Goal: Task Accomplishment & Management: Manage account settings

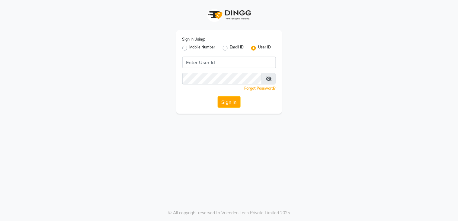
click at [190, 47] on label "Mobile Number" at bounding box center [203, 47] width 26 height 7
click at [190, 47] on input "Mobile Number" at bounding box center [192, 46] width 4 height 4
radio input "true"
radio input "false"
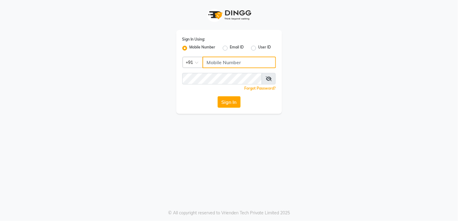
click at [218, 61] on input "Username" at bounding box center [239, 62] width 73 height 11
drag, startPoint x: 218, startPoint y: 61, endPoint x: 195, endPoint y: 32, distance: 36.8
click at [195, 32] on div "Sign In Using: Mobile Number Email ID User ID Country Code × +91 Remember me Fo…" at bounding box center [229, 72] width 106 height 84
type input "7755919190"
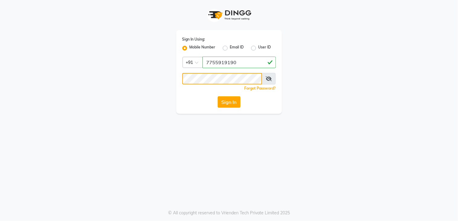
click at [218, 96] on button "Sign In" at bounding box center [229, 101] width 23 height 11
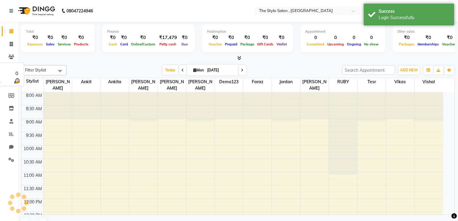
select select "en"
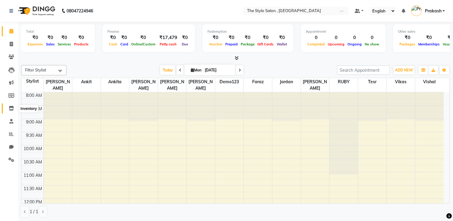
click at [11, 108] on icon at bounding box center [11, 108] width 5 height 5
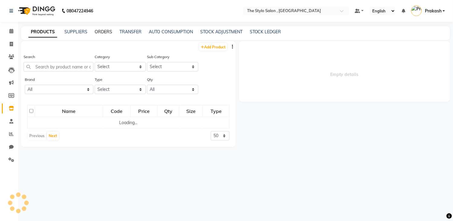
click at [101, 30] on link "ORDERS" at bounding box center [104, 31] width 18 height 5
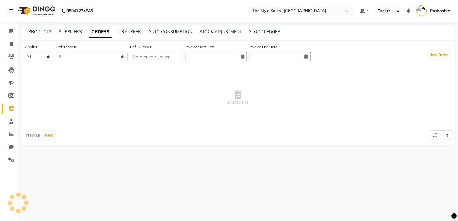
click at [102, 31] on link "ORDERS" at bounding box center [100, 32] width 23 height 11
click at [436, 55] on button "New Order" at bounding box center [439, 55] width 22 height 8
select select "true"
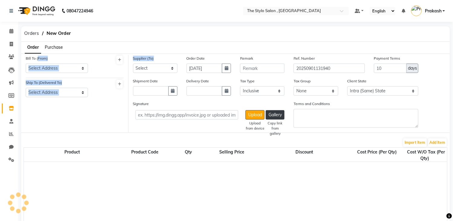
drag, startPoint x: 38, startPoint y: 60, endPoint x: 127, endPoint y: 67, distance: 89.7
click at [165, 57] on div "Bill To (From) Select Address Ship To (Delivered To) Select Address Supplier (T…" at bounding box center [235, 92] width 428 height 79
click at [110, 70] on div at bounding box center [110, 66] width 36 height 23
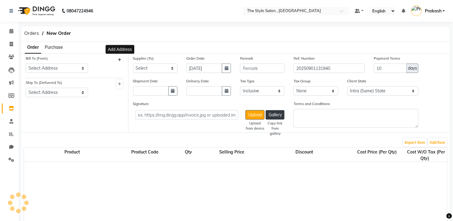
click at [119, 58] on icon at bounding box center [119, 60] width 3 height 4
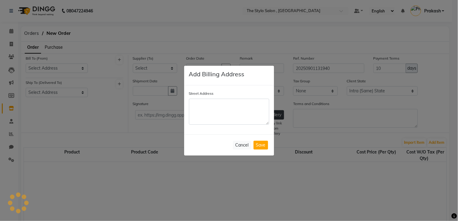
click at [50, 69] on ngb-modal-window "Add Billing Address Street Address Cancel Save" at bounding box center [229, 110] width 458 height 221
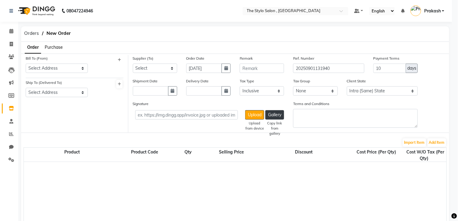
select select "2058"
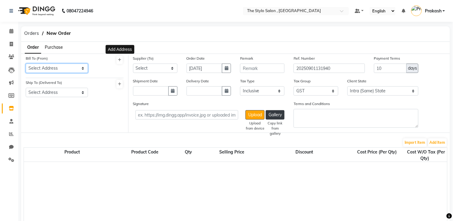
click at [62, 66] on select "Select Address [STREET_ADDRESS]" at bounding box center [57, 67] width 62 height 9
select select "243"
click at [26, 63] on select "Select Address [STREET_ADDRESS]" at bounding box center [57, 67] width 62 height 9
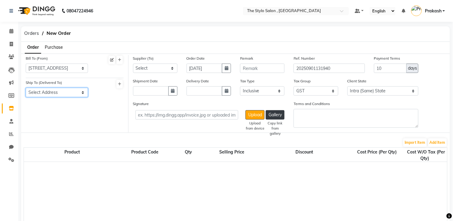
click at [52, 93] on select "Select Address [STREET_ADDRESS]" at bounding box center [57, 92] width 62 height 9
select select "244"
click at [26, 88] on select "Select Address [STREET_ADDRESS]" at bounding box center [57, 92] width 62 height 9
click at [158, 65] on select "Select rafi n bros - [PERSON_NAME] and sons - [PERSON_NAME] n Co. - [PERSON_NAM…" at bounding box center [155, 67] width 44 height 9
select select "939"
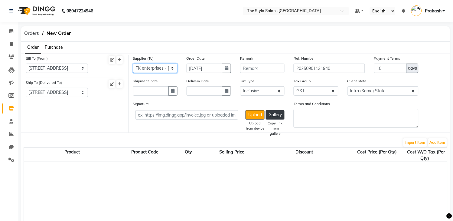
click at [133, 63] on select "Select rafi n bros - [PERSON_NAME] and sons - [PERSON_NAME] n Co. - [PERSON_NAM…" at bounding box center [155, 67] width 44 height 9
drag, startPoint x: 187, startPoint y: 68, endPoint x: 215, endPoint y: 65, distance: 28.6
click at [215, 65] on input "[DATE]" at bounding box center [204, 67] width 36 height 9
select select "9"
select select "2025"
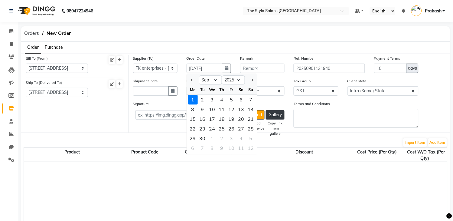
click at [188, 80] on div at bounding box center [193, 80] width 12 height 10
click at [189, 80] on button "Previous month" at bounding box center [191, 80] width 5 height 10
select select "8"
click at [243, 135] on div "30" at bounding box center [241, 138] width 10 height 10
type input "[DATE]"
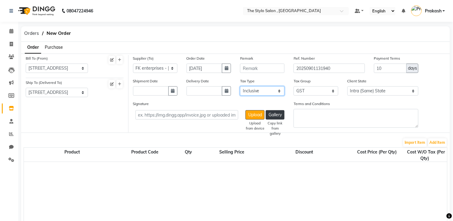
click at [257, 88] on select "Select Inclusive Exclusive" at bounding box center [262, 90] width 44 height 9
click at [394, 69] on input "10" at bounding box center [390, 67] width 33 height 9
click at [366, 91] on select "Intra (Same) State Inter (Other) State" at bounding box center [382, 90] width 71 height 9
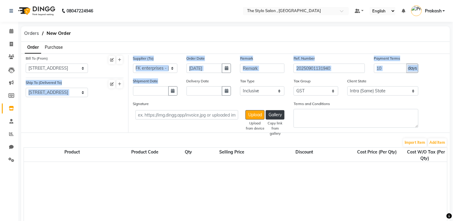
drag, startPoint x: 120, startPoint y: 70, endPoint x: 183, endPoint y: 81, distance: 64.1
click at [183, 81] on div "Bill To (From) Select Address [STREET_ADDRESS] Ship To (Delivered To) Select Ad…" at bounding box center [235, 92] width 428 height 79
click at [371, 89] on select "Intra (Same) State Inter (Other) State" at bounding box center [382, 90] width 71 height 9
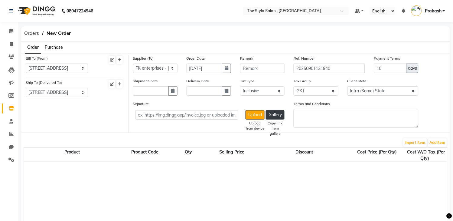
click at [360, 144] on div "Import Item Add Item" at bounding box center [236, 142] width 424 height 10
click at [437, 145] on button "Add Item" at bounding box center [437, 142] width 19 height 8
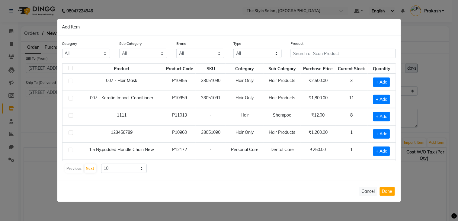
click at [71, 133] on label at bounding box center [71, 132] width 5 height 5
click at [71, 133] on input "checkbox" at bounding box center [71, 133] width 4 height 4
checkbox input "true"
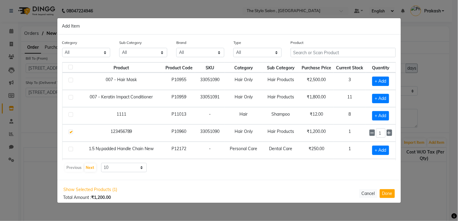
click at [66, 151] on td at bounding box center [71, 149] width 17 height 17
click at [313, 52] on input "text" at bounding box center [343, 52] width 105 height 9
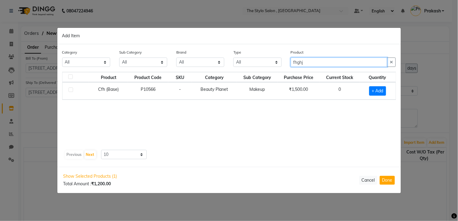
type input "fhghj"
click at [72, 90] on label at bounding box center [71, 89] width 5 height 5
click at [72, 90] on input "checkbox" at bounding box center [71, 90] width 4 height 4
checkbox input "true"
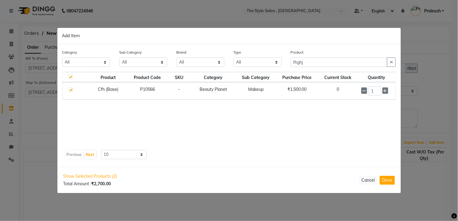
click at [324, 137] on div "Product Product Code SKU Category Sub Category Purchase Price Current Stock Qua…" at bounding box center [229, 110] width 334 height 76
click at [389, 181] on button "Done" at bounding box center [387, 180] width 15 height 9
select select "2058"
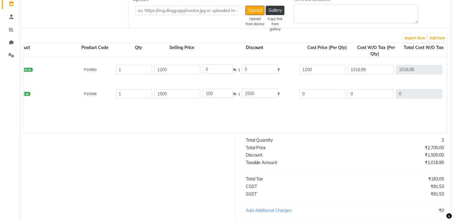
scroll to position [161, 0]
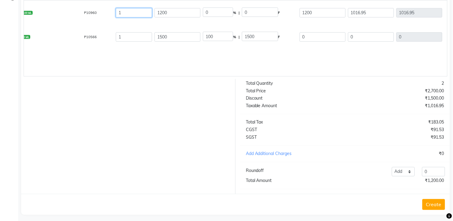
click at [126, 11] on input "1" at bounding box center [134, 12] width 36 height 9
type input "0"
type input "183.05"
type input "0"
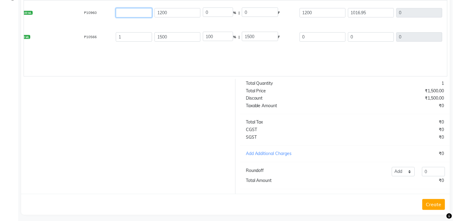
type input "2"
type input "2033.9"
type input "366.1"
type input "2400"
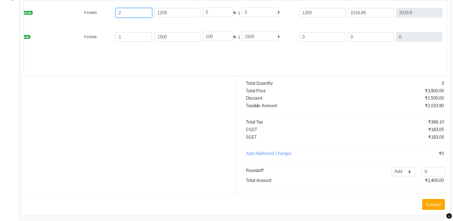
type input "2"
click at [118, 31] on div "1" at bounding box center [134, 37] width 39 height 12
click at [128, 34] on input "1" at bounding box center [134, 36] width 36 height 9
type input "1"
type input "2"
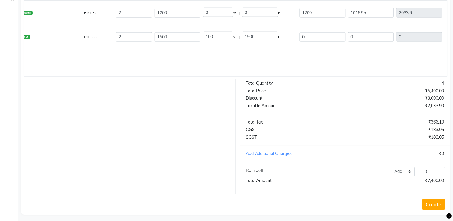
click at [75, 113] on div at bounding box center [126, 136] width 219 height 115
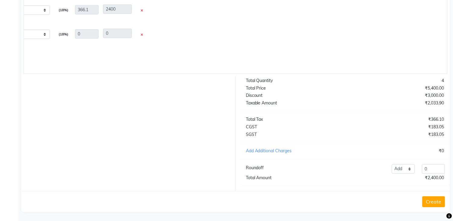
scroll to position [171, 0]
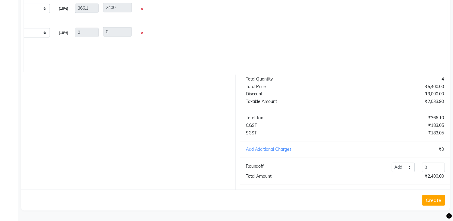
click at [429, 199] on button "Create" at bounding box center [433, 200] width 23 height 11
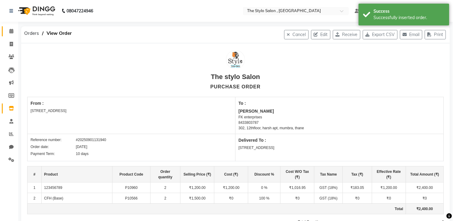
click at [35, 31] on span "Orders" at bounding box center [31, 33] width 21 height 11
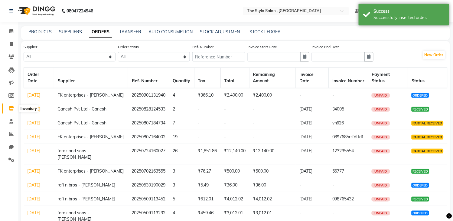
click at [11, 109] on icon at bounding box center [11, 108] width 5 height 5
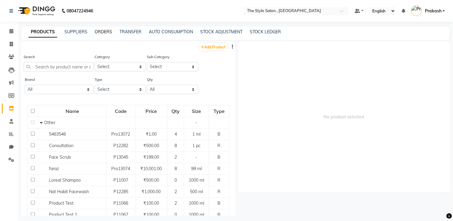
click at [100, 31] on link "ORDERS" at bounding box center [104, 31] width 18 height 5
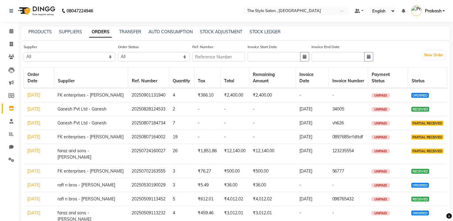
drag, startPoint x: 20, startPoint y: 97, endPoint x: 46, endPoint y: 105, distance: 26.9
click at [39, 106] on div "Supplier All rafi n bros - [PERSON_NAME] and sons - [PERSON_NAME] n Co. - [PERS…" at bounding box center [236, 150] width 438 height 218
click at [48, 102] on td "[DATE]" at bounding box center [39, 95] width 30 height 14
click at [33, 96] on link "[DATE]" at bounding box center [33, 94] width 13 height 5
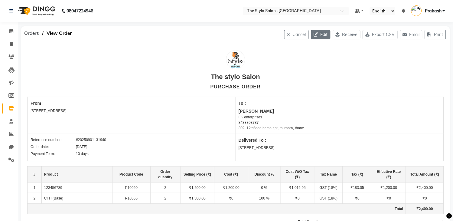
click at [322, 34] on button "Edit" at bounding box center [320, 34] width 19 height 9
select select "243"
select select "244"
select select "939"
select select "true"
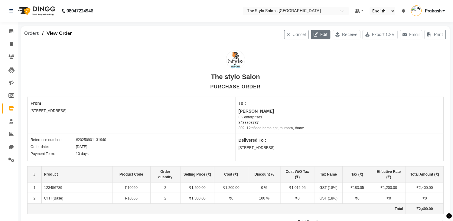
select select "2058"
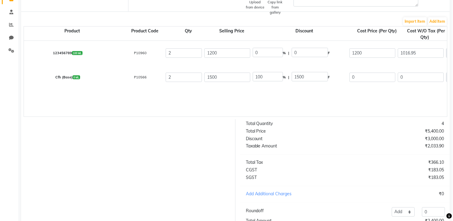
scroll to position [160, 0]
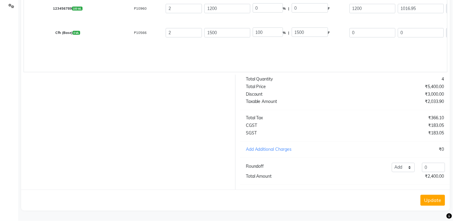
click at [433, 201] on button "Update" at bounding box center [432, 200] width 24 height 11
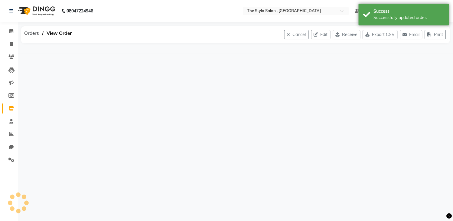
scroll to position [0, 0]
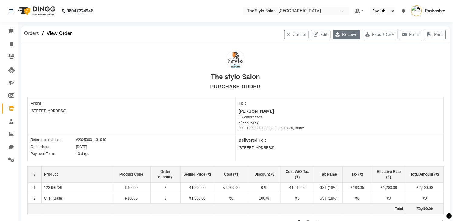
click at [346, 34] on button "Receive" at bounding box center [346, 34] width 27 height 9
select select "243"
select select "244"
select select "939"
select select "true"
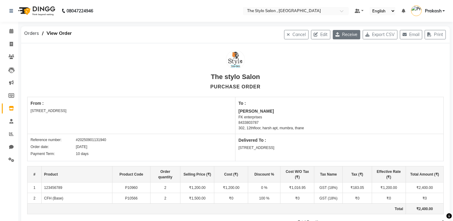
select select "2058"
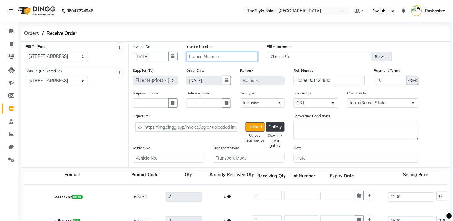
click at [198, 53] on input "text" at bounding box center [221, 56] width 71 height 9
type input "7577"
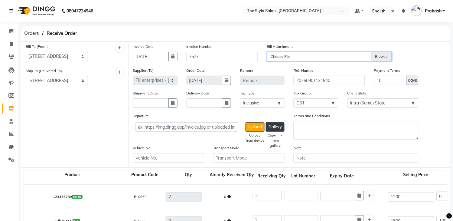
drag, startPoint x: 293, startPoint y: 58, endPoint x: 277, endPoint y: 60, distance: 15.2
click at [277, 60] on input "Choose File" at bounding box center [329, 57] width 125 height 11
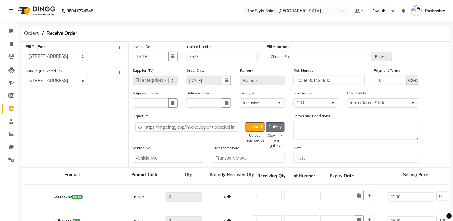
click at [280, 127] on button "Gallery" at bounding box center [275, 126] width 19 height 9
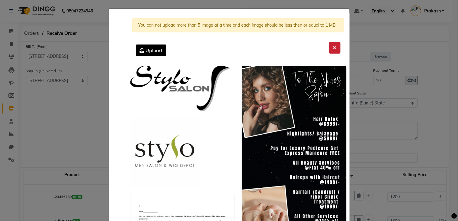
click at [333, 47] on icon at bounding box center [335, 47] width 4 height 5
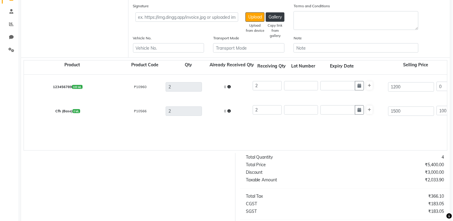
scroll to position [194, 0]
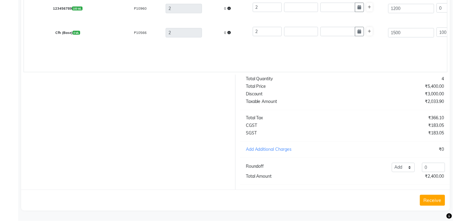
click at [426, 200] on button "Receive" at bounding box center [432, 200] width 25 height 11
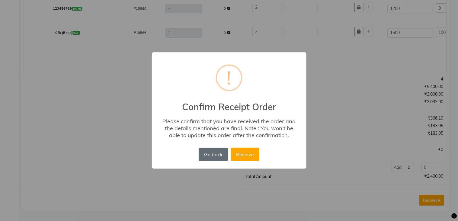
click at [212, 153] on button "Go back" at bounding box center [213, 153] width 29 height 13
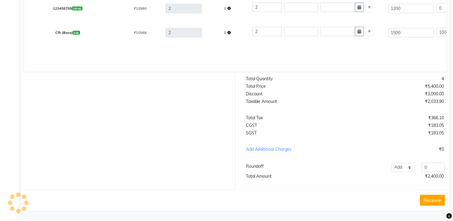
scroll to position [0, 0]
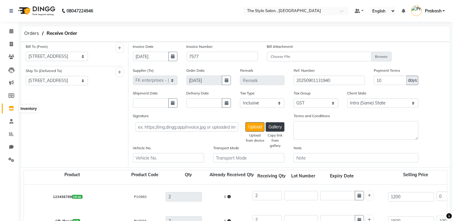
click at [10, 109] on icon at bounding box center [11, 108] width 5 height 5
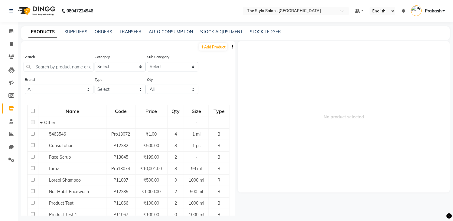
click at [229, 47] on button "button" at bounding box center [232, 47] width 6 height 6
click at [227, 31] on link "STOCK ADJUSTMENT" at bounding box center [221, 31] width 42 height 5
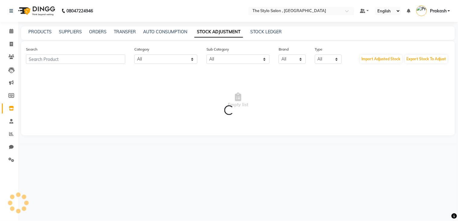
click at [226, 30] on link "STOCK ADJUSTMENT" at bounding box center [219, 32] width 49 height 11
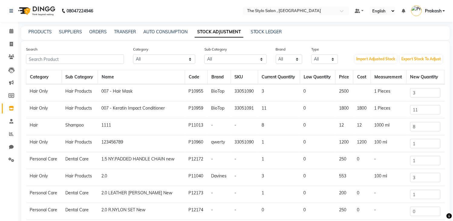
click at [226, 30] on link "STOCK ADJUSTMENT" at bounding box center [219, 32] width 49 height 11
drag, startPoint x: 252, startPoint y: 90, endPoint x: 262, endPoint y: 94, distance: 10.3
click at [262, 94] on td "3" at bounding box center [279, 92] width 42 height 17
click at [424, 89] on input "3" at bounding box center [425, 92] width 30 height 9
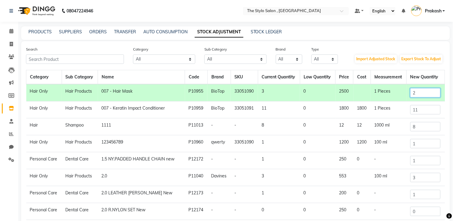
type input "2"
drag, startPoint x: 255, startPoint y: 110, endPoint x: 276, endPoint y: 110, distance: 20.5
click at [276, 110] on td "11" at bounding box center [279, 109] width 42 height 17
click at [422, 114] on input "11" at bounding box center [425, 109] width 30 height 9
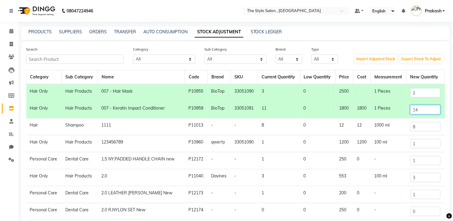
drag, startPoint x: 414, startPoint y: 109, endPoint x: 397, endPoint y: 111, distance: 16.8
click at [397, 111] on tr "Hair Only Hair Products 007 - Keratin Impact Conditioner P10959 BioTop 33051091…" at bounding box center [235, 109] width 419 height 17
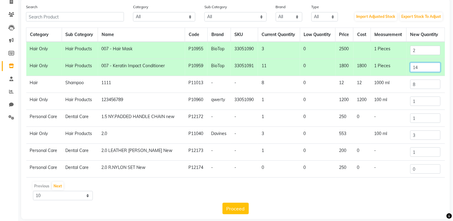
scroll to position [43, 0]
type input "14"
click at [231, 206] on button "Proceed" at bounding box center [235, 207] width 26 height 11
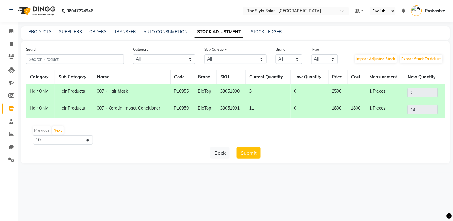
scroll to position [0, 0]
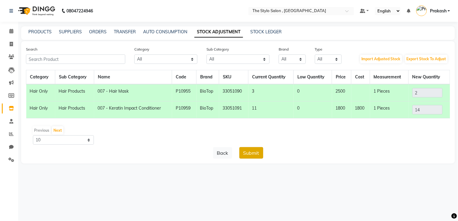
click at [249, 154] on button "Submit" at bounding box center [252, 152] width 24 height 11
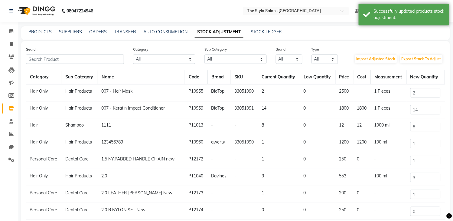
drag, startPoint x: 255, startPoint y: 89, endPoint x: 266, endPoint y: 113, distance: 26.1
click at [266, 113] on tbody "Hair Only Hair Products 007 - Hair Mask P10955 BioTop 33051090 2 0 2500 1 Piece…" at bounding box center [235, 169] width 419 height 170
click at [270, 31] on link "STOCK LEDGER" at bounding box center [266, 31] width 31 height 5
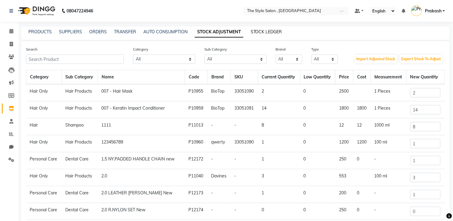
select select "all"
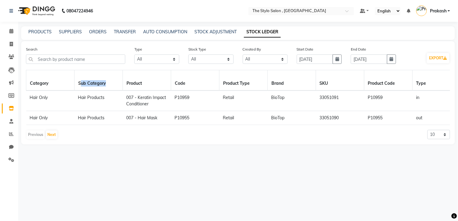
drag, startPoint x: 122, startPoint y: 82, endPoint x: 80, endPoint y: 88, distance: 41.8
click at [80, 88] on th "Sub Category" at bounding box center [99, 80] width 48 height 21
click at [283, 91] on td "BioTop" at bounding box center [292, 100] width 48 height 21
click at [180, 111] on td "P10955" at bounding box center [195, 118] width 48 height 14
click at [67, 57] on input "text" at bounding box center [75, 58] width 99 height 9
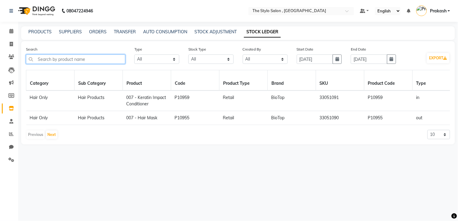
click at [71, 59] on input "text" at bounding box center [75, 58] width 99 height 9
click at [10, 31] on icon at bounding box center [11, 31] width 4 height 5
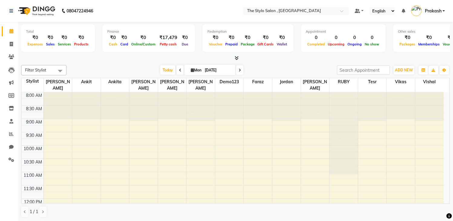
click at [178, 72] on span at bounding box center [179, 69] width 7 height 9
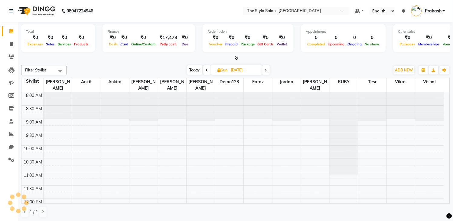
scroll to position [134, 0]
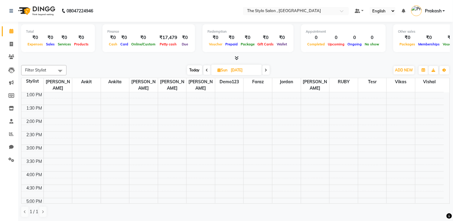
click at [178, 72] on div "[DATE] [DATE]" at bounding box center [228, 70] width 317 height 9
drag, startPoint x: 205, startPoint y: 69, endPoint x: 449, endPoint y: 60, distance: 244.3
click at [449, 60] on div "Total ₹0 Expenses ₹0 Sales ₹0 Services ₹0 Products Finance ₹0 Cash ₹0 Card ₹0 O…" at bounding box center [235, 121] width 435 height 199
click at [207, 70] on icon at bounding box center [207, 70] width 2 height 4
click at [206, 70] on icon at bounding box center [207, 70] width 2 height 4
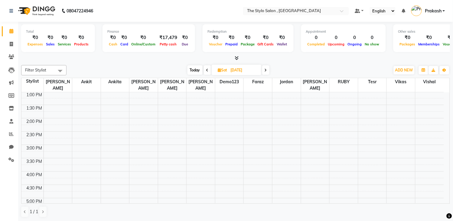
type input "[DATE]"
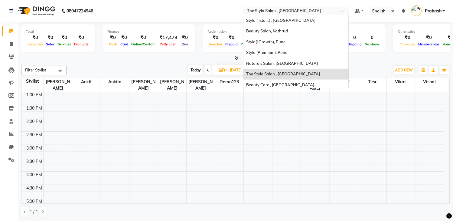
click at [295, 8] on input "text" at bounding box center [290, 11] width 88 height 6
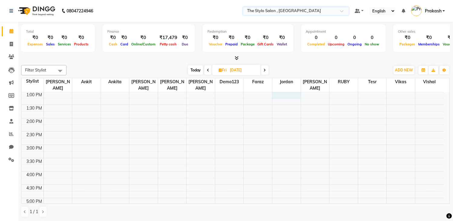
click at [283, 89] on div "8:00 AM 8:30 AM 9:00 AM 9:30 AM 10:00 AM 10:30 AM 11:00 AM 11:30 AM 12:00 PM 12…" at bounding box center [232, 158] width 422 height 399
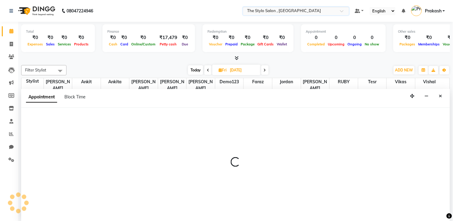
scroll to position [0, 0]
select select "50108"
select select "780"
select select "tentative"
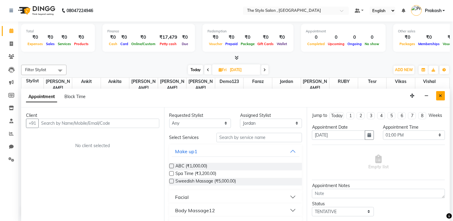
click at [441, 96] on icon "Close" at bounding box center [440, 95] width 3 height 4
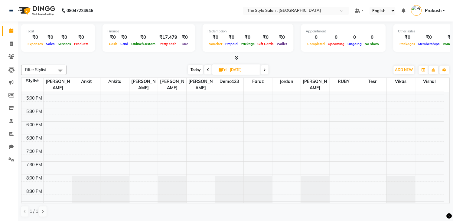
scroll to position [0, 0]
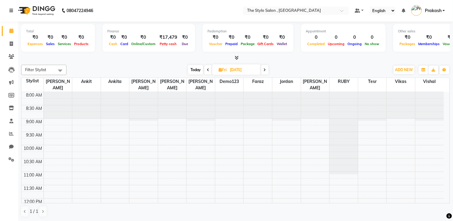
click at [9, 10] on icon at bounding box center [11, 10] width 4 height 4
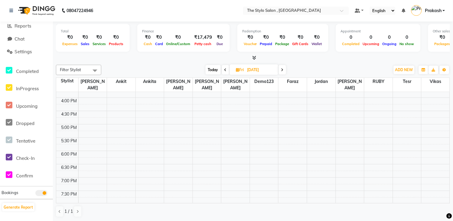
scroll to position [95, 0]
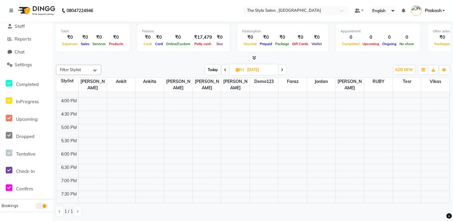
click at [224, 67] on span at bounding box center [225, 69] width 7 height 9
type input "[DATE]"
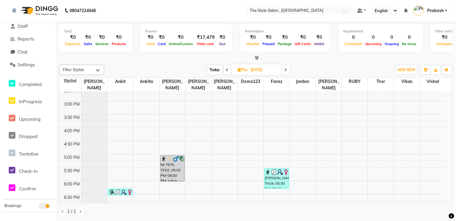
scroll to position [186, 0]
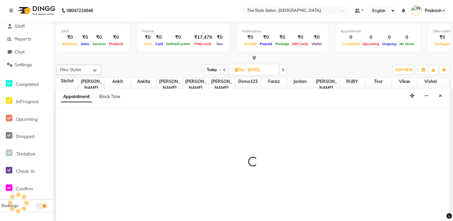
select select "50108"
select select "tentative"
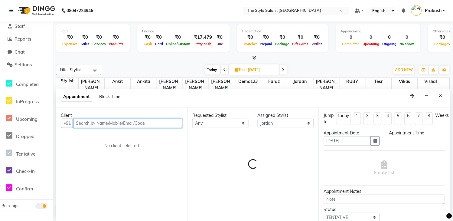
select select "1110"
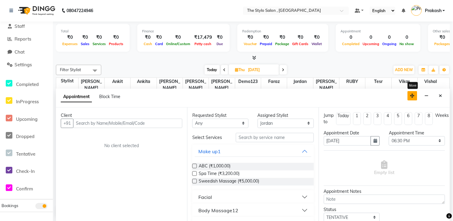
drag, startPoint x: 296, startPoint y: 188, endPoint x: 413, endPoint y: 94, distance: 150.4
click at [413, 94] on icon "button" at bounding box center [412, 95] width 4 height 4
drag, startPoint x: 439, startPoint y: 95, endPoint x: 427, endPoint y: 89, distance: 13.4
click at [453, 109] on html "08047224946 Select Location × The Stylo Salon , [GEOGRAPHIC_DATA] Default Panel…" at bounding box center [226, 110] width 453 height 221
click at [407, 86] on th "Vikas" at bounding box center [404, 85] width 26 height 14
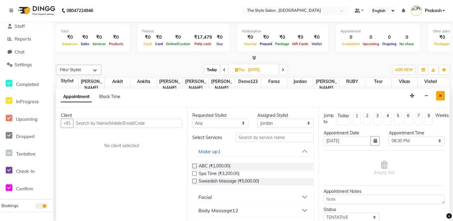
click at [439, 93] on icon "Close" at bounding box center [440, 95] width 3 height 4
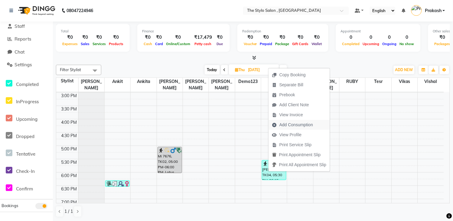
click at [308, 125] on span "Add Consumption" at bounding box center [296, 124] width 34 height 6
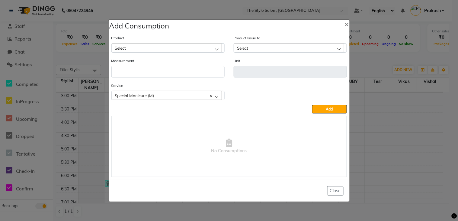
click at [152, 47] on div "Select" at bounding box center [167, 47] width 110 height 9
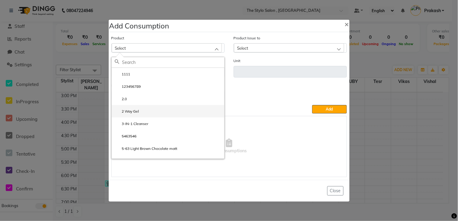
click at [143, 114] on li "2 Way Gel" at bounding box center [168, 111] width 113 height 12
type input "ml"
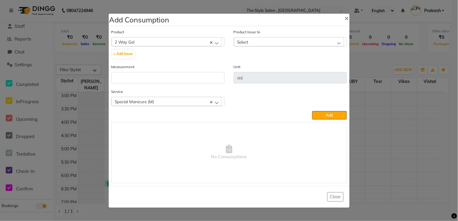
click at [251, 40] on div "Select" at bounding box center [289, 41] width 110 height 9
click at [123, 53] on button "+ Add Issue" at bounding box center [123, 54] width 23 height 8
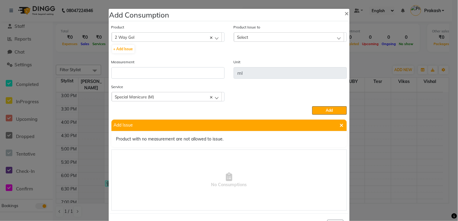
click at [183, 32] on div "Product 2 Way Gel 1111 + Add Issue" at bounding box center [168, 39] width 113 height 30
click at [210, 34] on c-icon at bounding box center [211, 36] width 2 height 5
click at [121, 49] on button "+ Add Issue" at bounding box center [123, 49] width 23 height 8
click at [324, 116] on div "Product Select 1111 + Add Issue Product Issue to Select No Data Available Measu…" at bounding box center [229, 116] width 239 height 189
click at [345, 12] on span "×" at bounding box center [347, 12] width 4 height 9
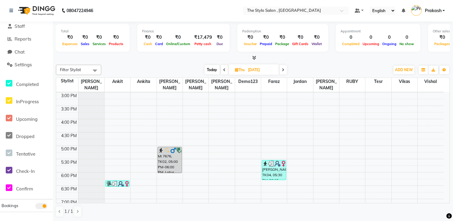
drag, startPoint x: 243, startPoint y: 122, endPoint x: 287, endPoint y: 150, distance: 52.7
drag, startPoint x: 287, startPoint y: 150, endPoint x: 261, endPoint y: 132, distance: 32.4
click at [252, 125] on div "8:00 AM 8:30 AM 9:00 AM 9:30 AM 10:00 AM 10:30 AM 11:00 AM 11:30 AM 12:00 PM 12…" at bounding box center [249, 105] width 387 height 399
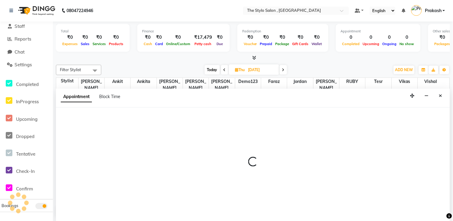
drag, startPoint x: 261, startPoint y: 132, endPoint x: 245, endPoint y: 119, distance: 20.4
drag, startPoint x: 245, startPoint y: 119, endPoint x: 439, endPoint y: 93, distance: 196.3
click at [439, 93] on icon "Close" at bounding box center [440, 95] width 3 height 4
click at [439, 93] on div "8:00 AM 8:30 AM 9:00 AM 9:30 AM 10:00 AM 10:30 AM 11:00 AM 11:30 AM 12:00 PM 12…" at bounding box center [249, 105] width 387 height 399
click at [439, 93] on td at bounding box center [260, 95] width 365 height 7
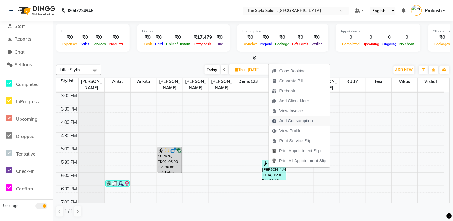
click at [296, 121] on span "Add Consumption" at bounding box center [296, 121] width 34 height 6
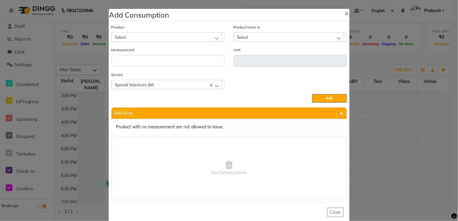
click at [134, 38] on div "Select" at bounding box center [167, 36] width 110 height 9
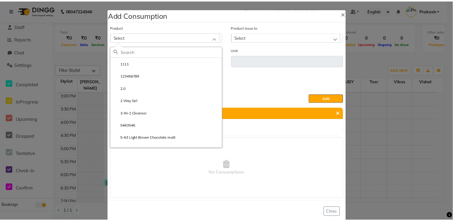
scroll to position [11, 0]
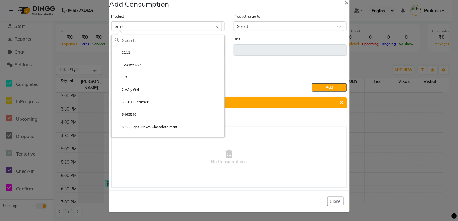
click at [458, 220] on html "08047224946 Select Location × The Stylo Salon , [GEOGRAPHIC_DATA] Default Panel…" at bounding box center [229, 110] width 458 height 221
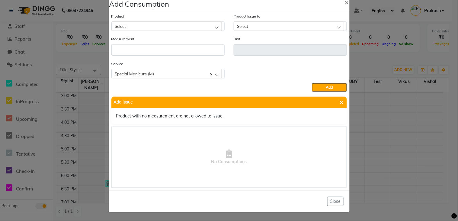
click at [170, 24] on div "Select" at bounding box center [167, 25] width 110 height 9
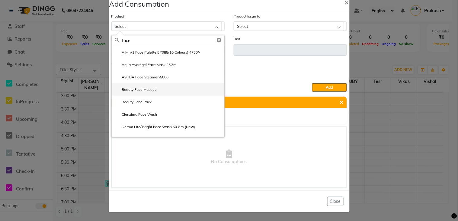
type input "face"
click at [141, 92] on label "Beauty Face Masque" at bounding box center [136, 89] width 42 height 5
type input "ml"
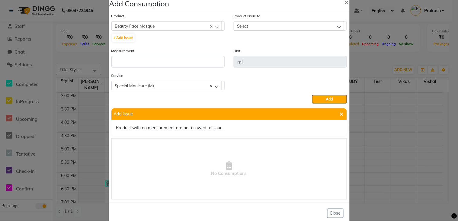
click at [282, 22] on div "Select" at bounding box center [289, 25] width 110 height 9
click at [125, 36] on button "+ Add Issue" at bounding box center [123, 38] width 23 height 8
click at [331, 217] on button "Close" at bounding box center [336, 212] width 16 height 9
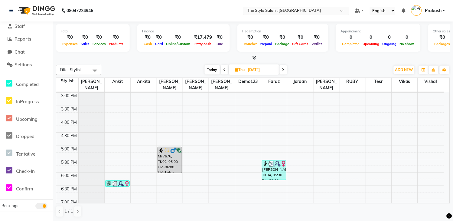
click at [275, 11] on input "text" at bounding box center [290, 11] width 88 height 6
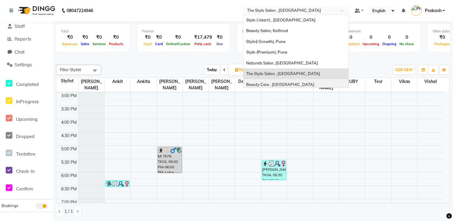
click at [286, 82] on span "Beauty Care , [GEOGRAPHIC_DATA]" at bounding box center [280, 84] width 68 height 5
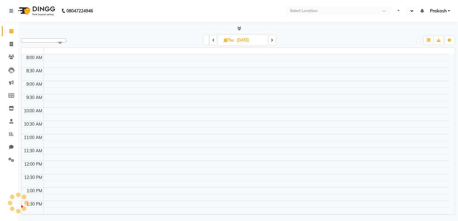
select select "en"
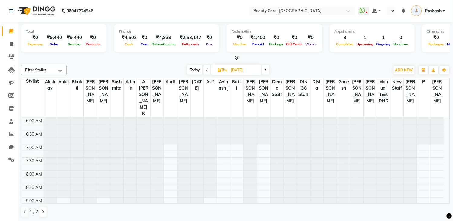
select select "en"
